Goal: Information Seeking & Learning: Find specific fact

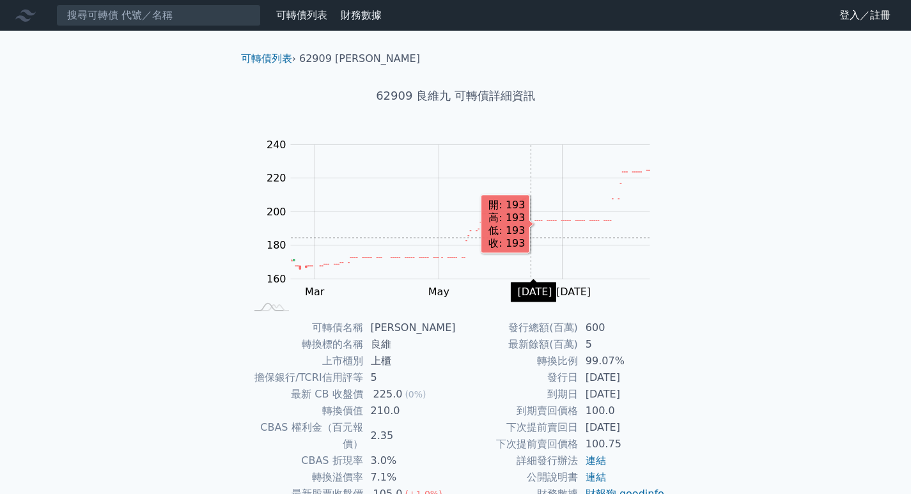
scroll to position [98, 0]
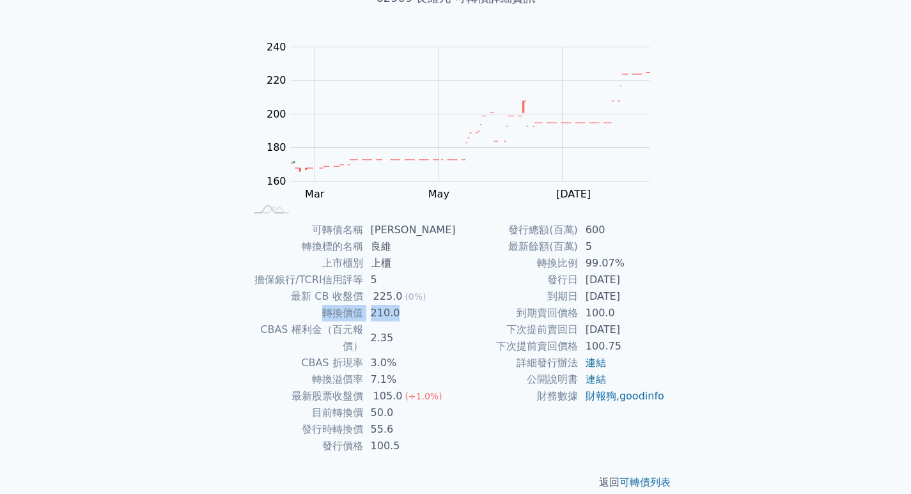
drag, startPoint x: 316, startPoint y: 311, endPoint x: 404, endPoint y: 313, distance: 88.3
click at [404, 313] on tr "轉換價值 210.0" at bounding box center [351, 313] width 210 height 17
drag, startPoint x: 313, startPoint y: 400, endPoint x: 404, endPoint y: 401, distance: 90.2
click at [404, 405] on tr "目前轉換價 50.0" at bounding box center [351, 413] width 210 height 17
drag, startPoint x: 306, startPoint y: 414, endPoint x: 427, endPoint y: 416, distance: 120.9
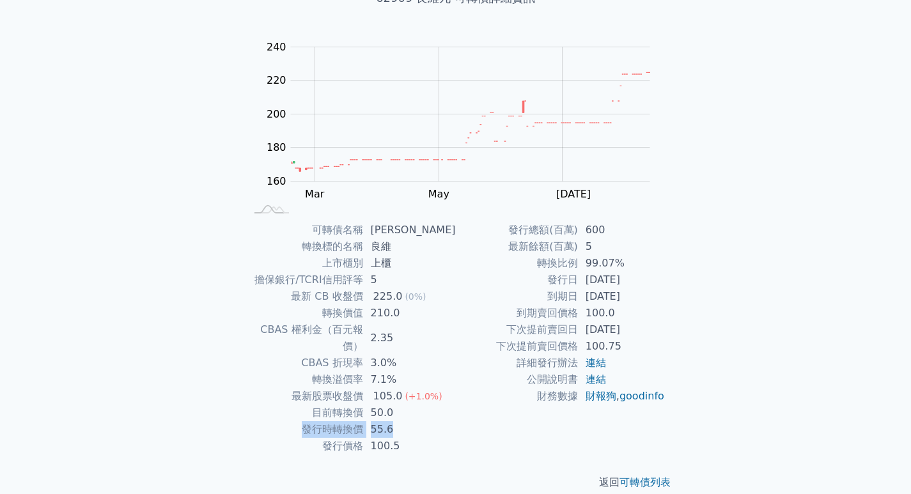
click at [427, 421] on tr "發行時轉換價 55.6" at bounding box center [351, 429] width 210 height 17
click at [450, 438] on td "100.5" at bounding box center [409, 446] width 93 height 17
drag, startPoint x: 413, startPoint y: 434, endPoint x: 313, endPoint y: 430, distance: 99.8
click at [313, 438] on tr "發行價格 100.5" at bounding box center [351, 446] width 210 height 17
click at [472, 427] on div "發行總額(百萬) 600 最新餘額(百萬) 5 轉換比例 99.07% 發行日 [DATE] 到期日 [DATE] 到期賣回價格 100.0 下次提前賣回日 …" at bounding box center [561, 338] width 210 height 233
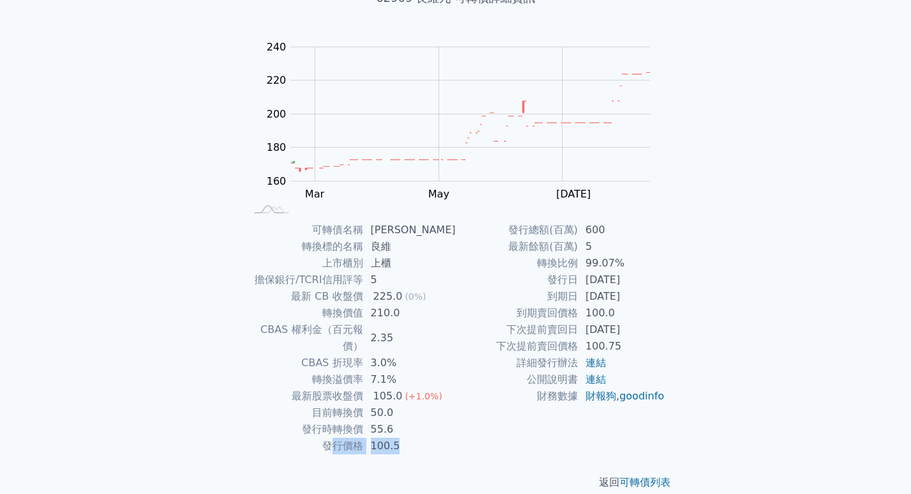
drag, startPoint x: 428, startPoint y: 430, endPoint x: 334, endPoint y: 434, distance: 94.8
click at [334, 438] on tr "發行價格 100.5" at bounding box center [351, 446] width 210 height 17
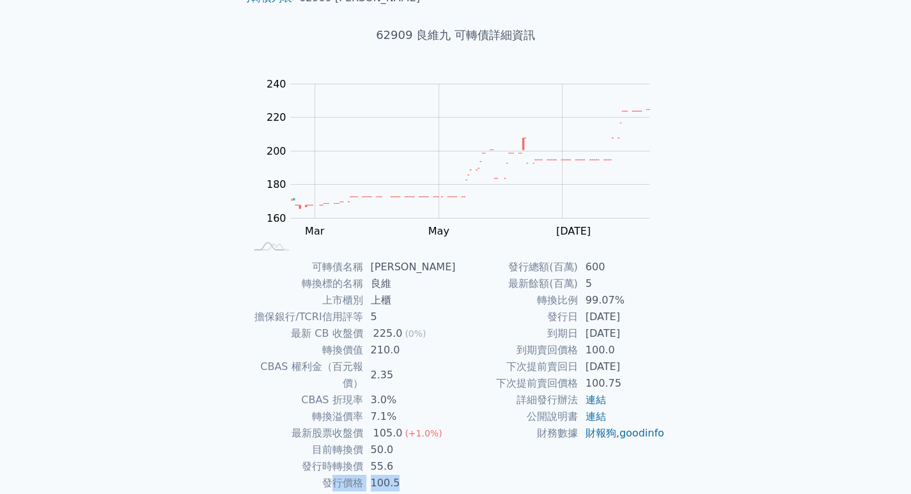
scroll to position [0, 0]
